Goal: Check status: Check status

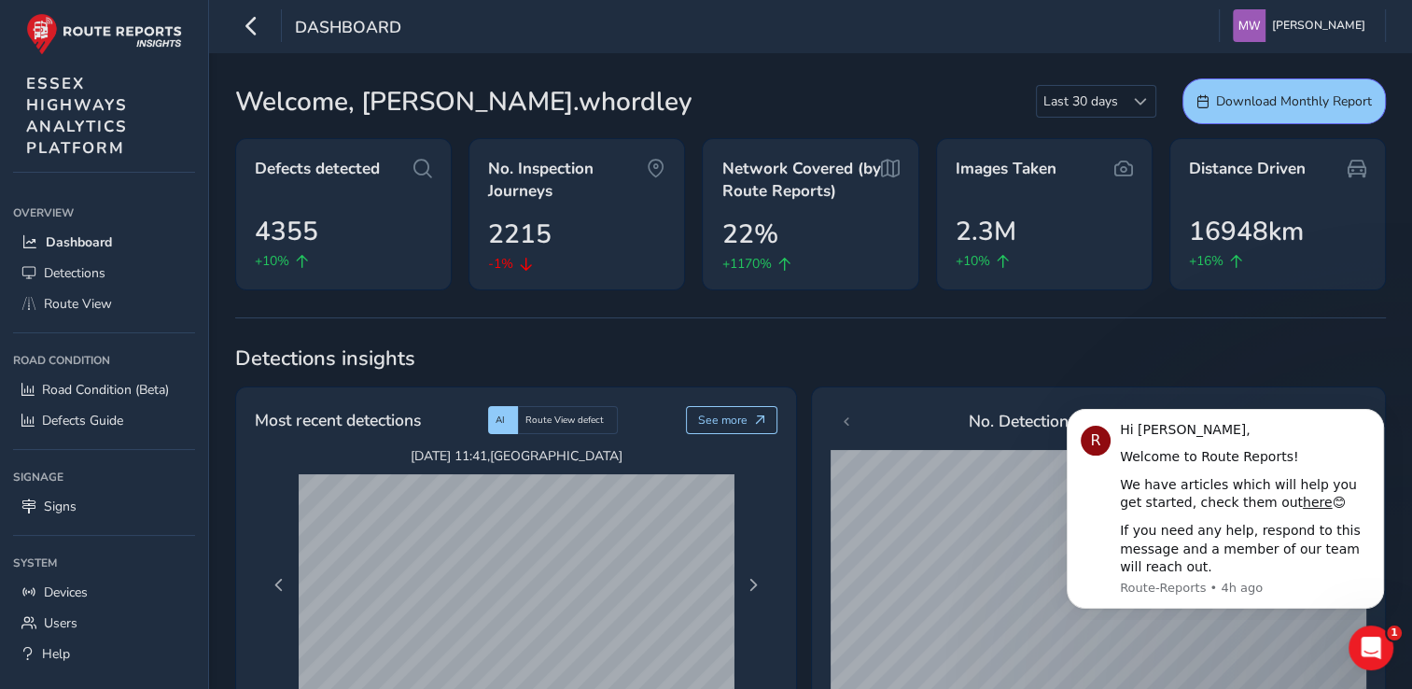
click at [804, 608] on div "Most recent detections AI Route View defect See more Sep 16 2025, 11:41 , MALDO…" at bounding box center [810, 572] width 1150 height 373
